Goal: Check status: Check status

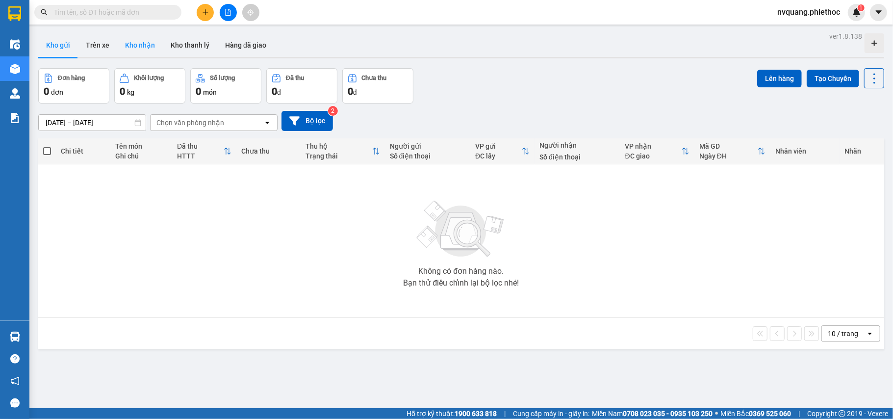
click at [147, 45] on button "Kho nhận" at bounding box center [140, 45] width 46 height 24
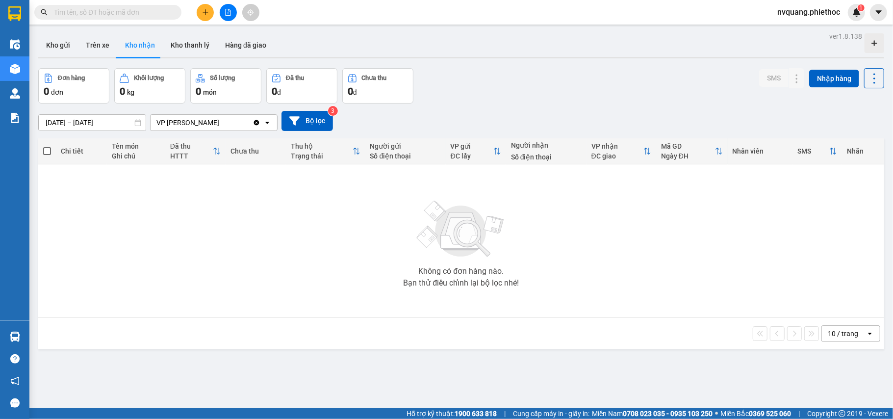
click at [59, 122] on input "[DATE] – [DATE]" at bounding box center [92, 123] width 107 height 16
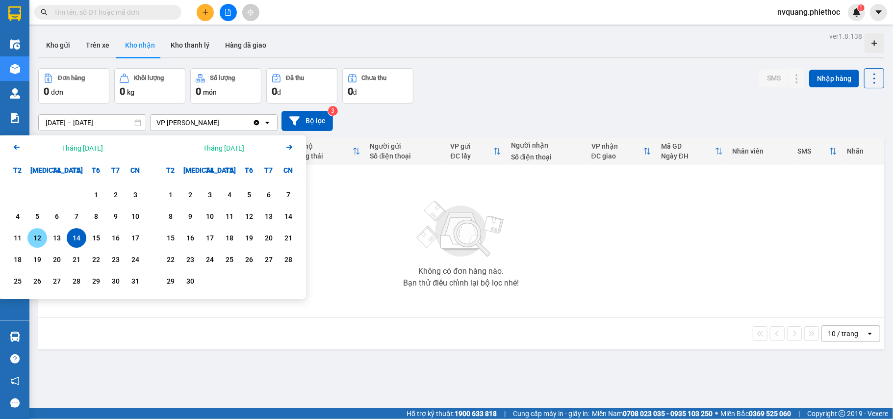
click at [42, 239] on div "12" at bounding box center [37, 238] width 14 height 12
click at [81, 237] on div "14" at bounding box center [77, 238] width 14 height 12
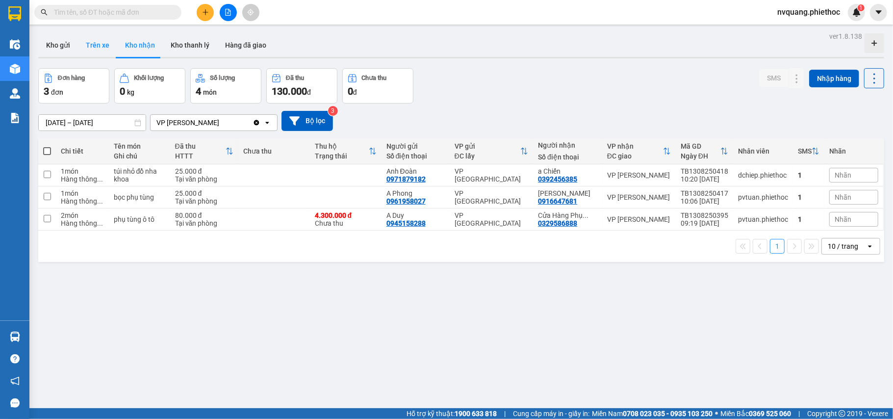
click at [97, 46] on button "Trên xe" at bounding box center [97, 45] width 39 height 24
type input "14/08/2025 – 14/08/2025"
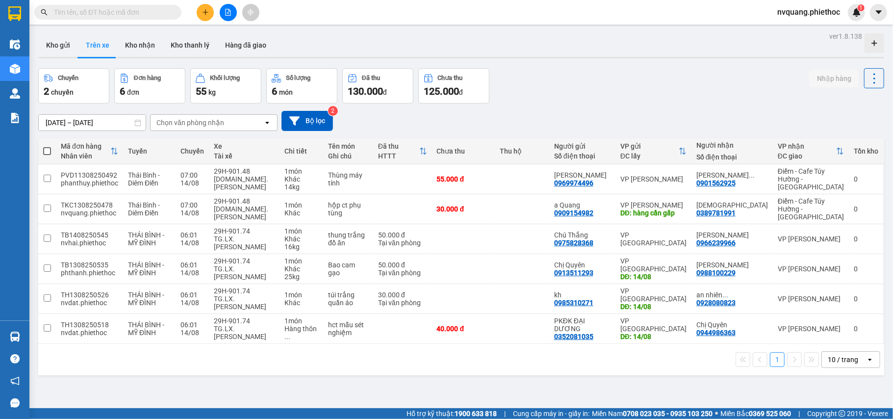
click at [191, 122] on div "Chọn văn phòng nhận" at bounding box center [190, 123] width 68 height 10
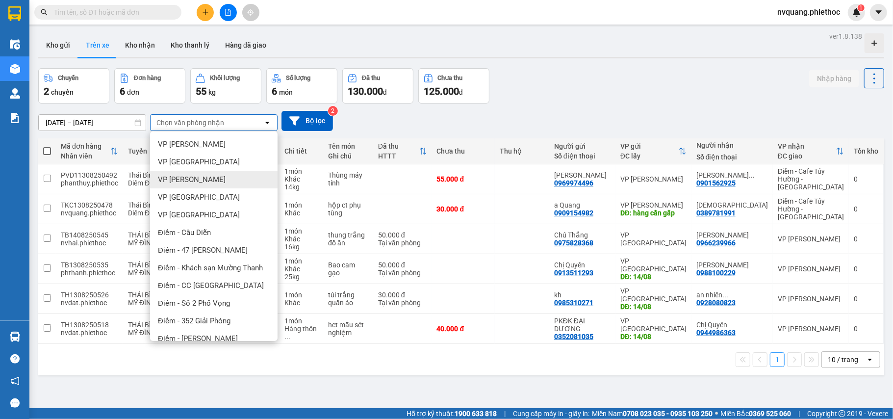
click at [201, 177] on span "VP Trần Khát Chân" at bounding box center [192, 180] width 68 height 10
